Goal: Task Accomplishment & Management: Manage account settings

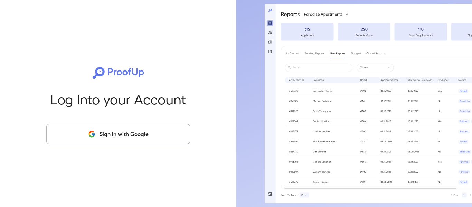
click at [164, 137] on button "Sign in with Google" at bounding box center [118, 134] width 144 height 20
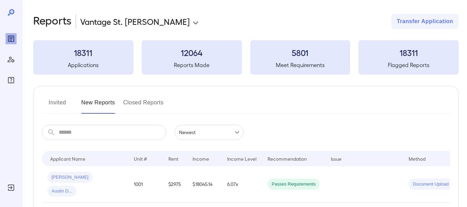
click at [58, 100] on button "Invited" at bounding box center [57, 105] width 31 height 17
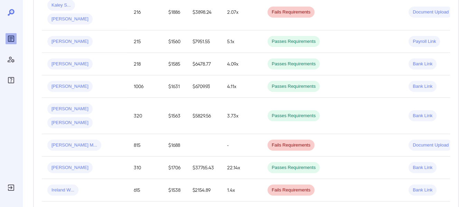
scroll to position [277, 0]
